Goal: Transaction & Acquisition: Purchase product/service

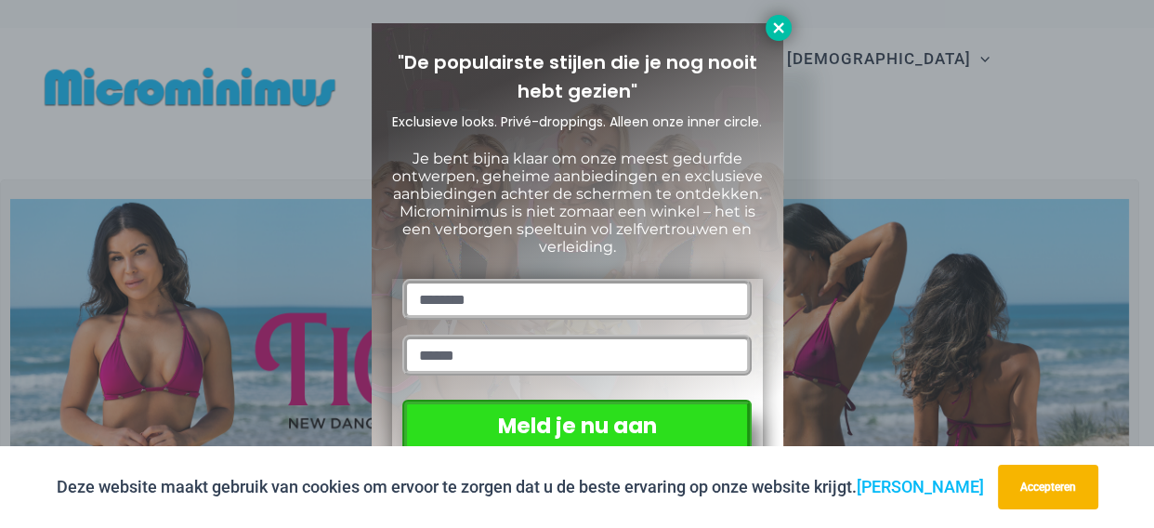
click at [771, 25] on icon at bounding box center [778, 28] width 17 height 17
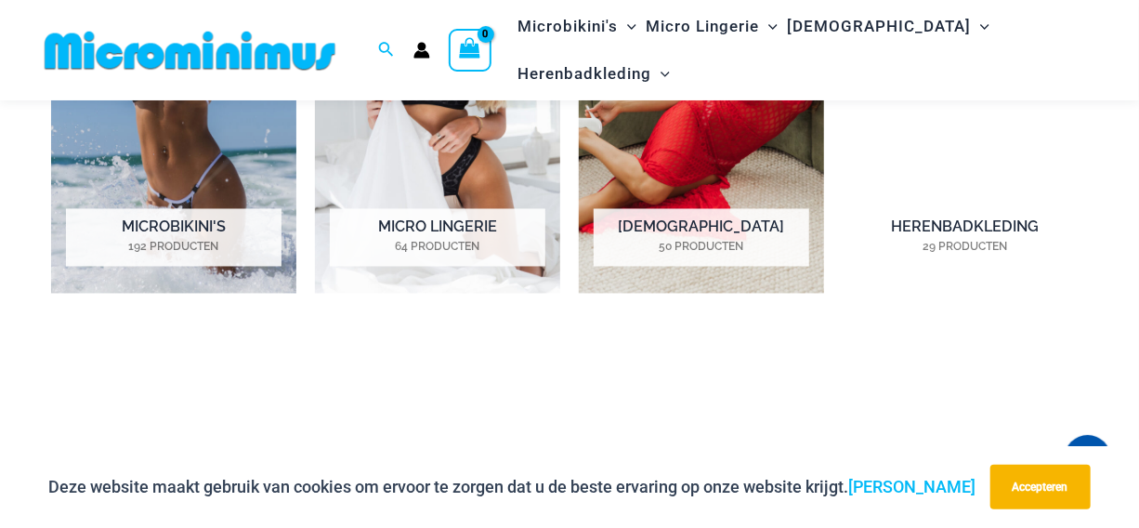
scroll to position [1452, 0]
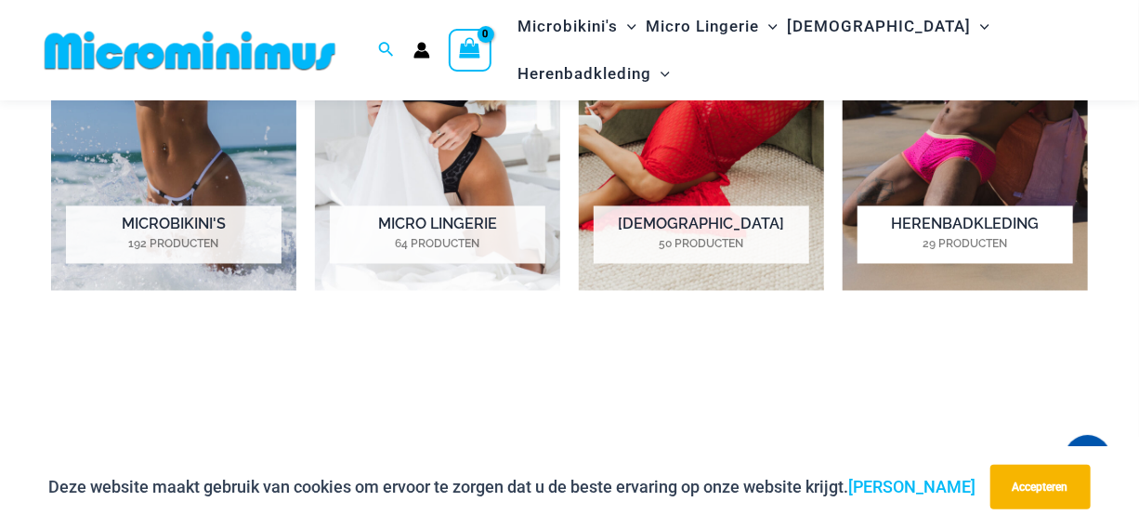
click at [892, 143] on img "Bezoek productcategorie Herenbadkleding" at bounding box center [965, 100] width 245 height 381
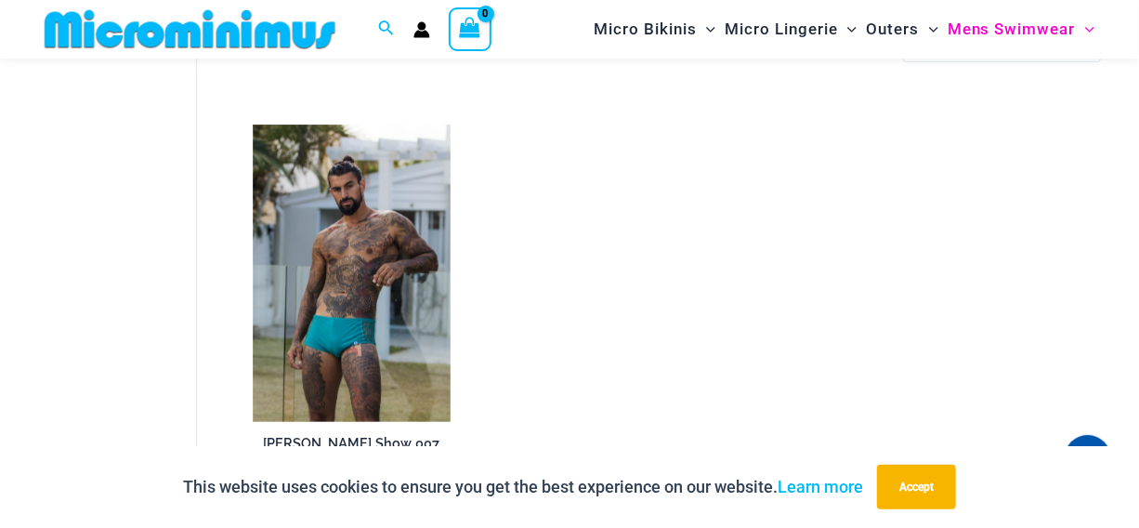
scroll to position [3648, 0]
